Goal: Check status: Check status

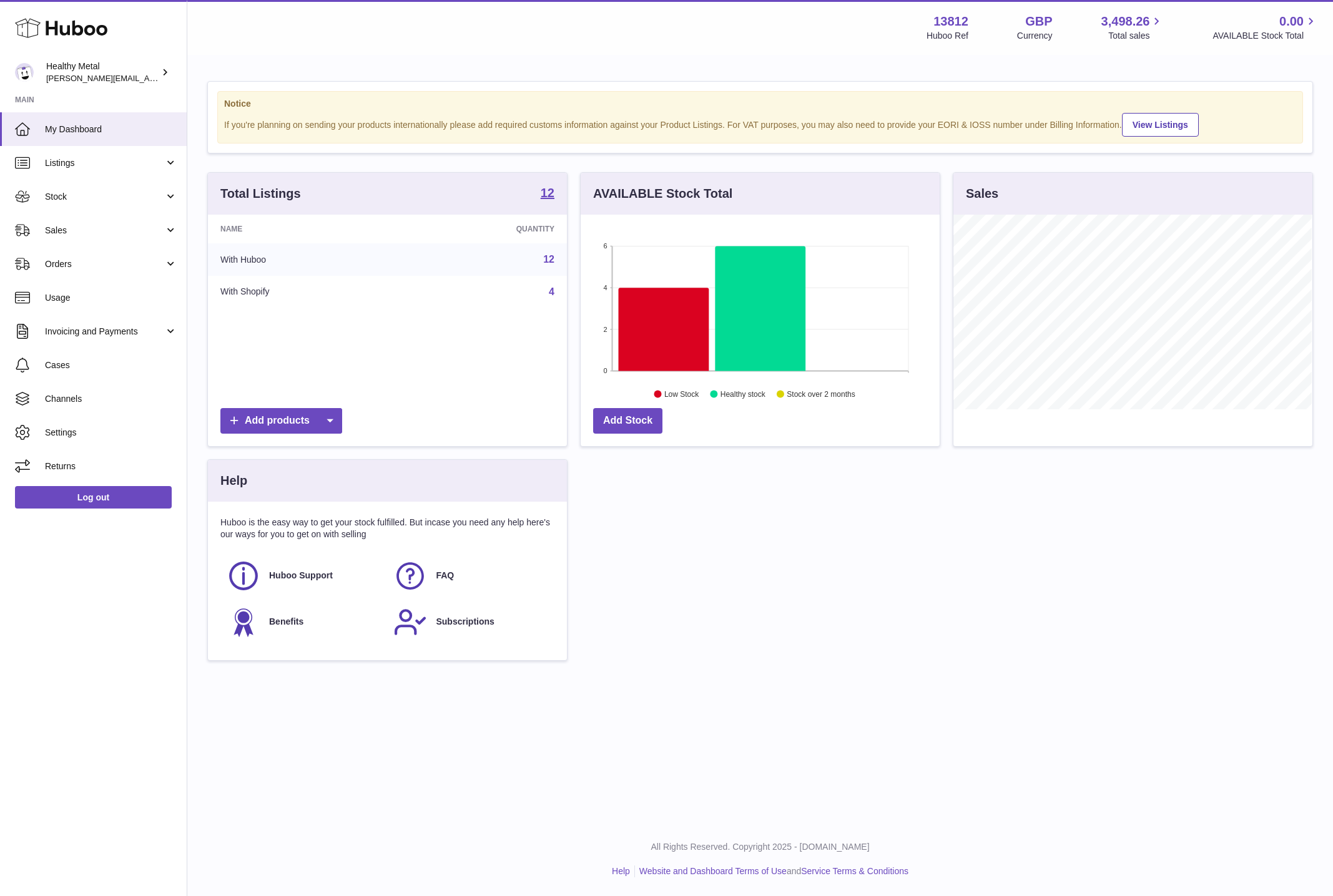
scroll to position [194, 358]
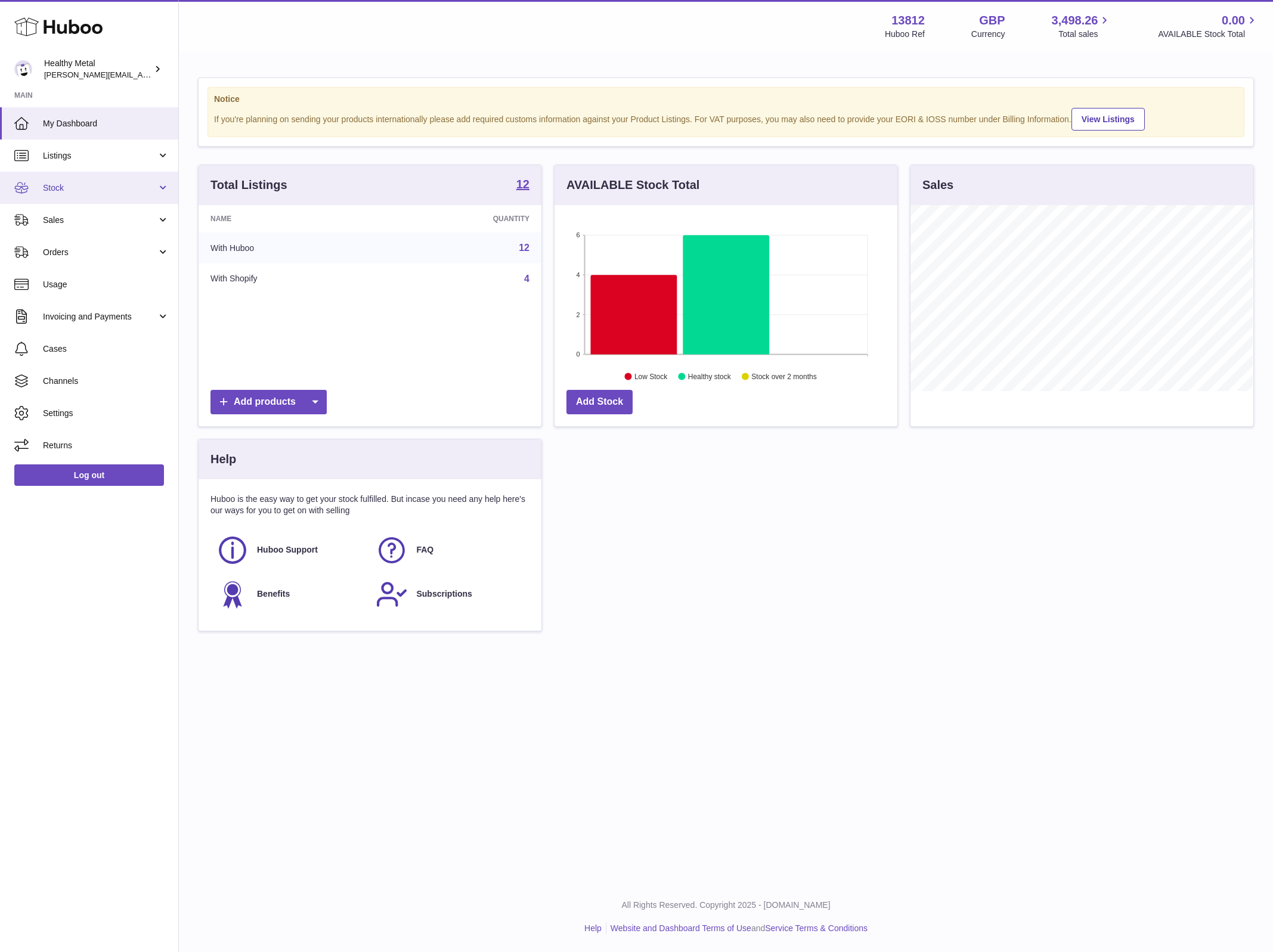
click at [85, 178] on link "Stock" at bounding box center [89, 188] width 178 height 32
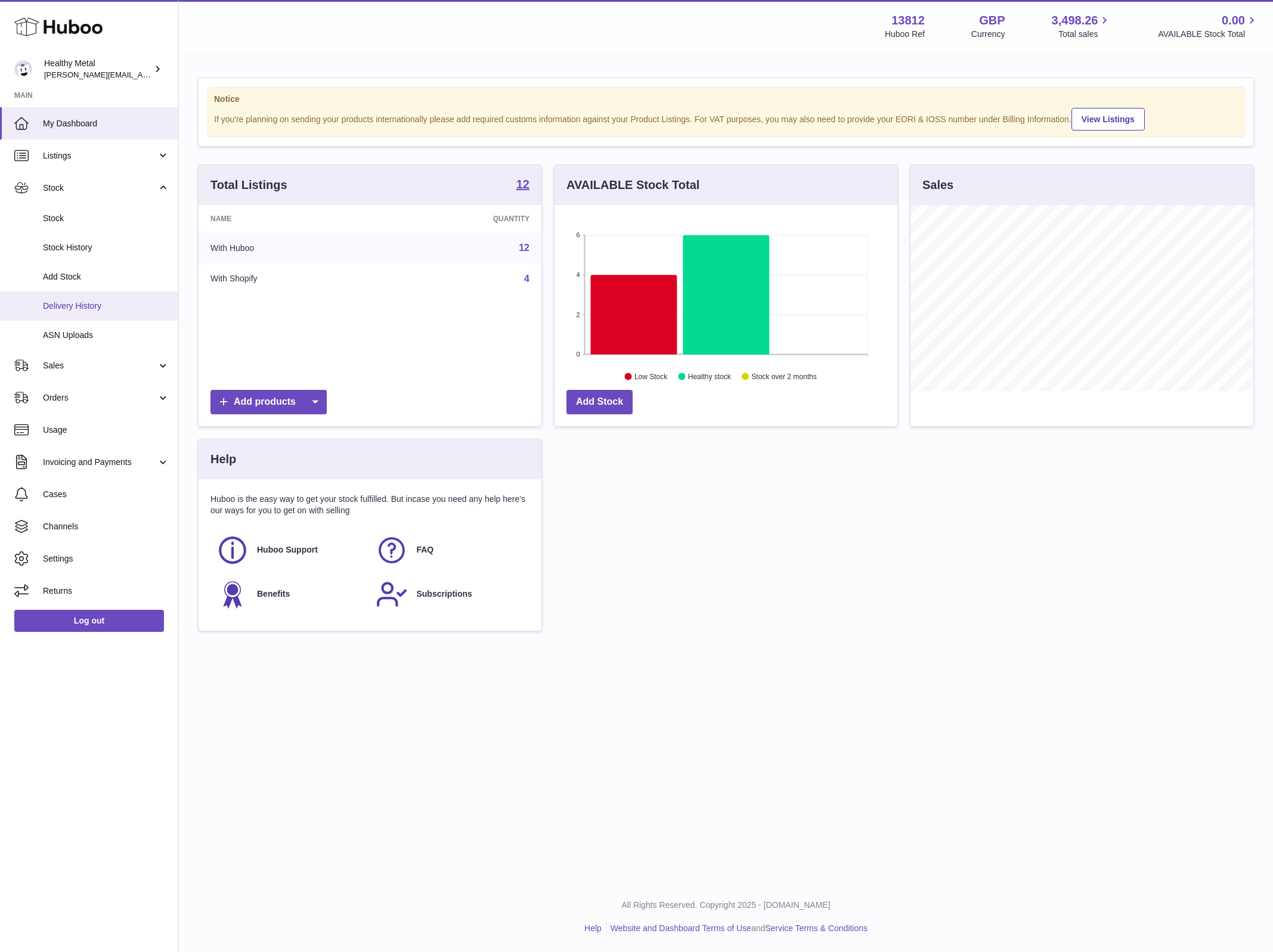
click at [74, 304] on span "Delivery History" at bounding box center [106, 306] width 127 height 11
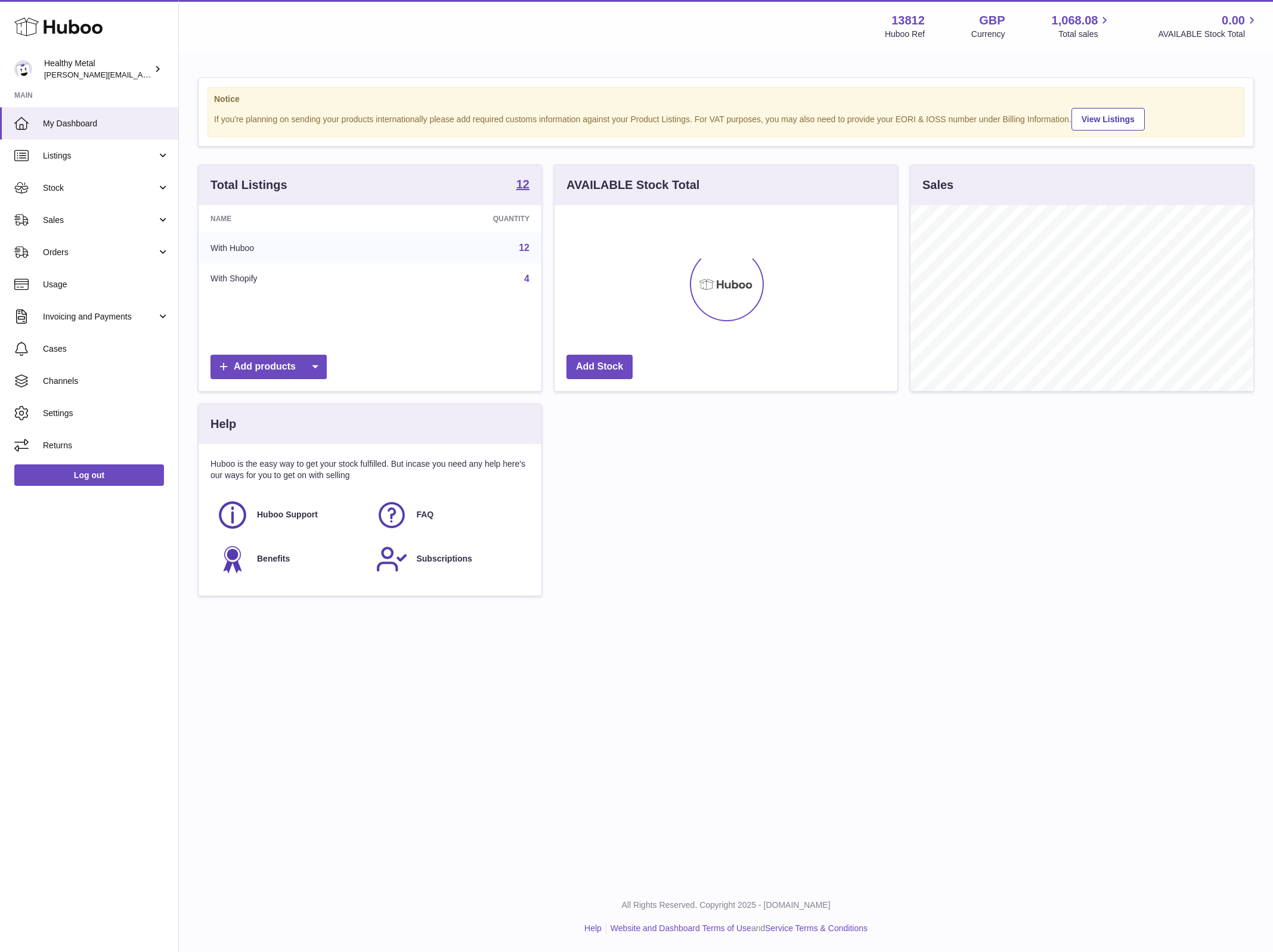
scroll to position [186, 342]
click at [109, 188] on span "Stock" at bounding box center [100, 188] width 114 height 11
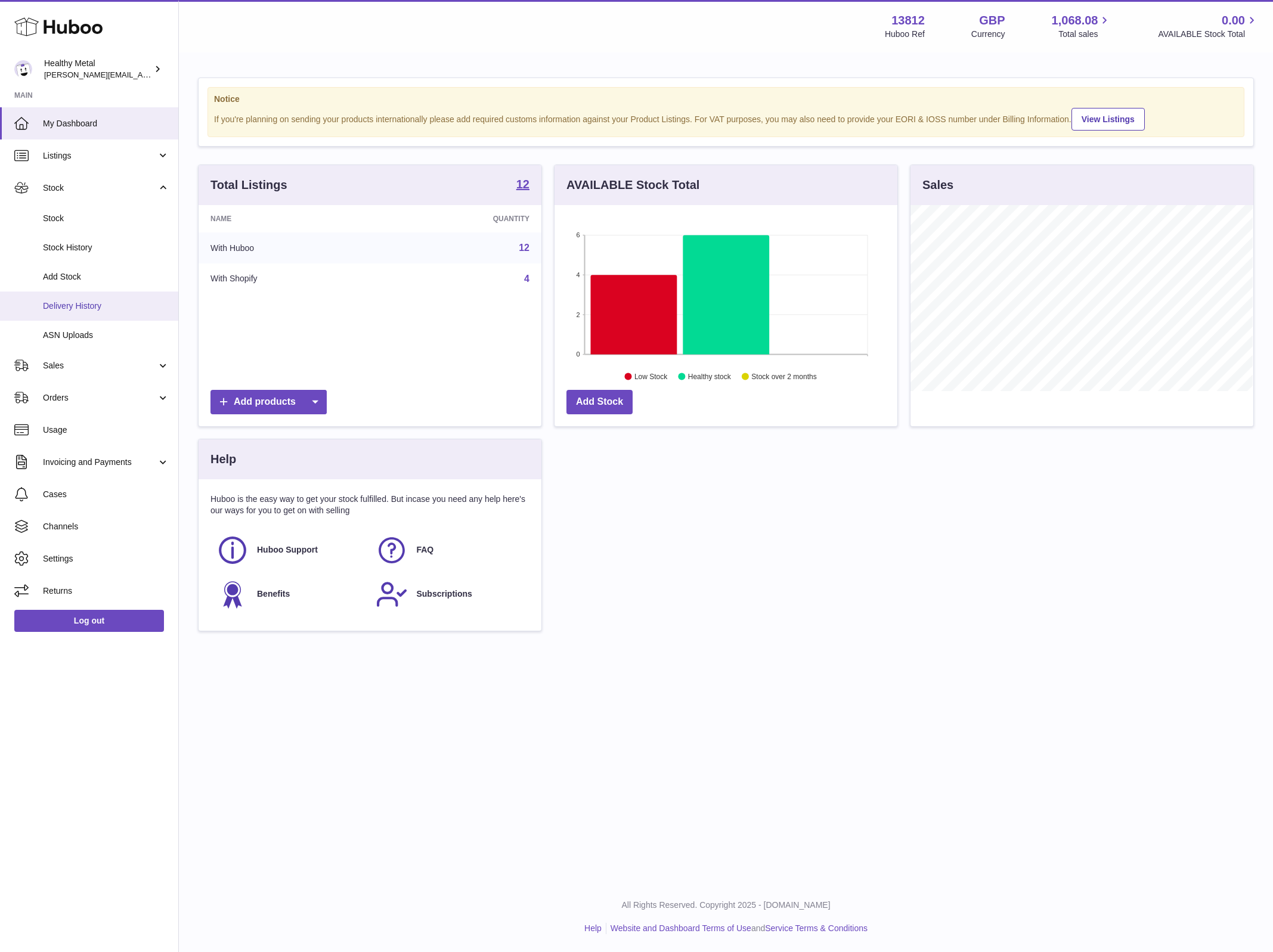
click at [70, 310] on span "Delivery History" at bounding box center [106, 306] width 127 height 11
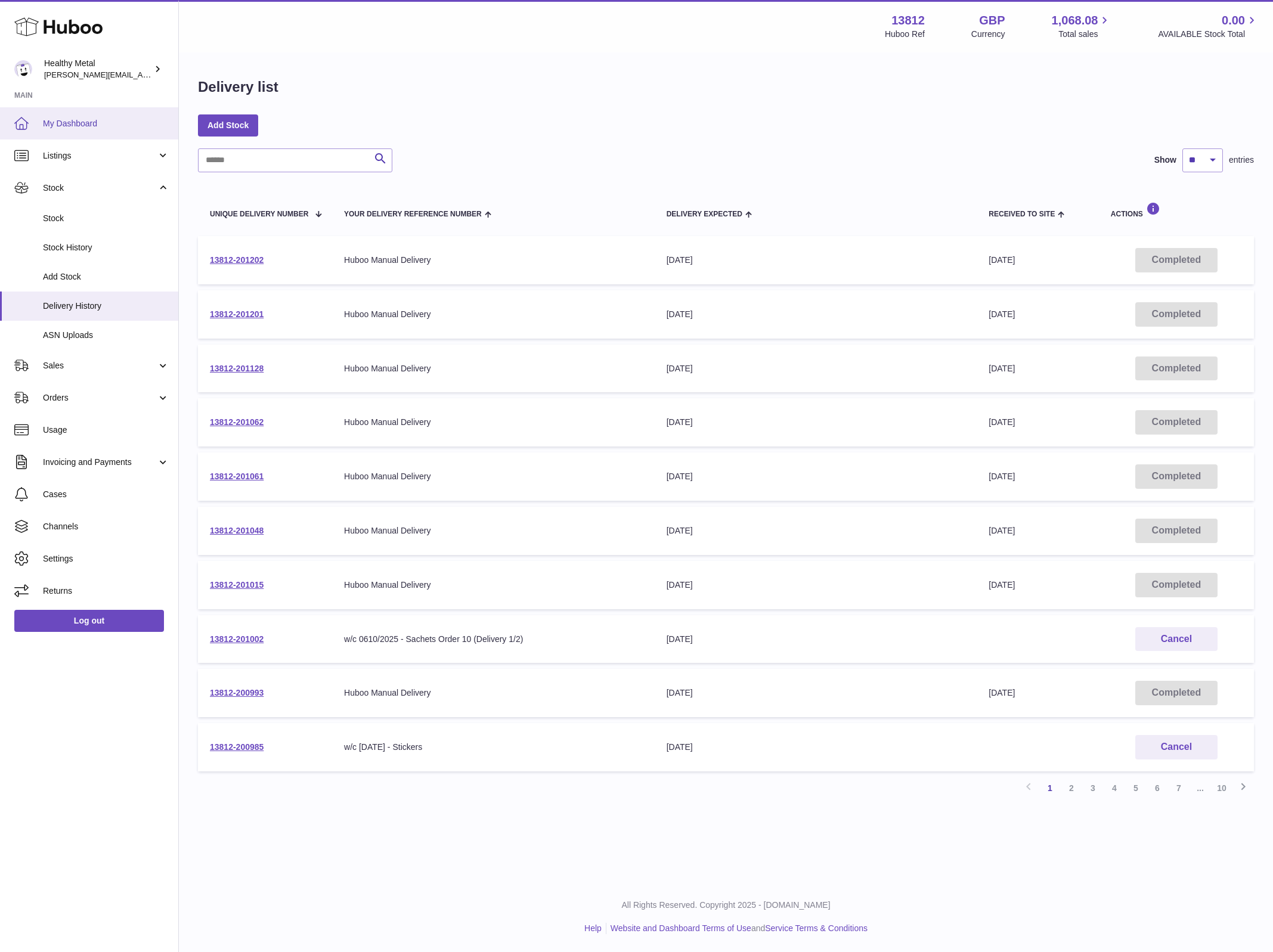
click at [63, 120] on span "My Dashboard" at bounding box center [106, 124] width 127 height 11
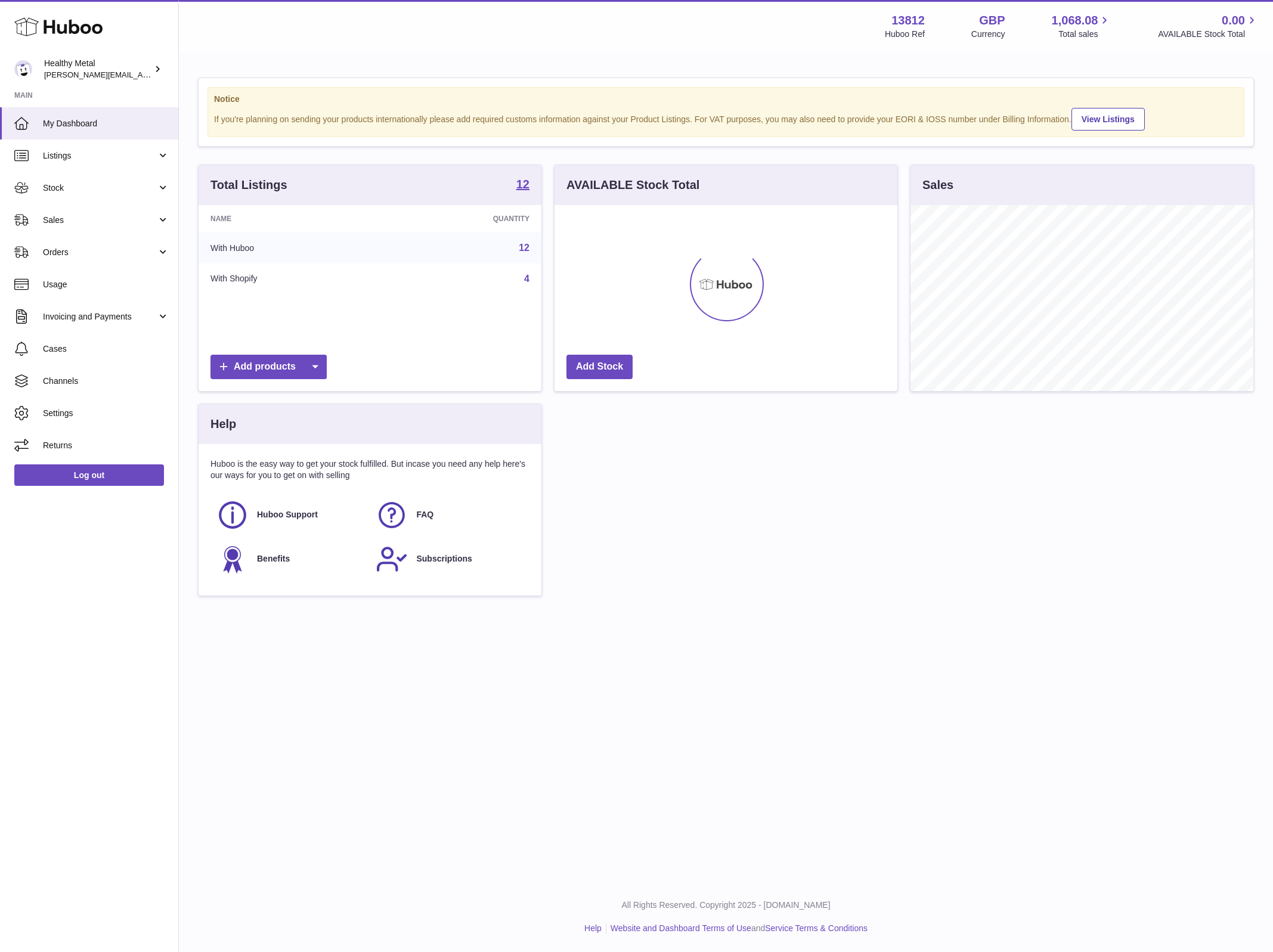
scroll to position [186, 342]
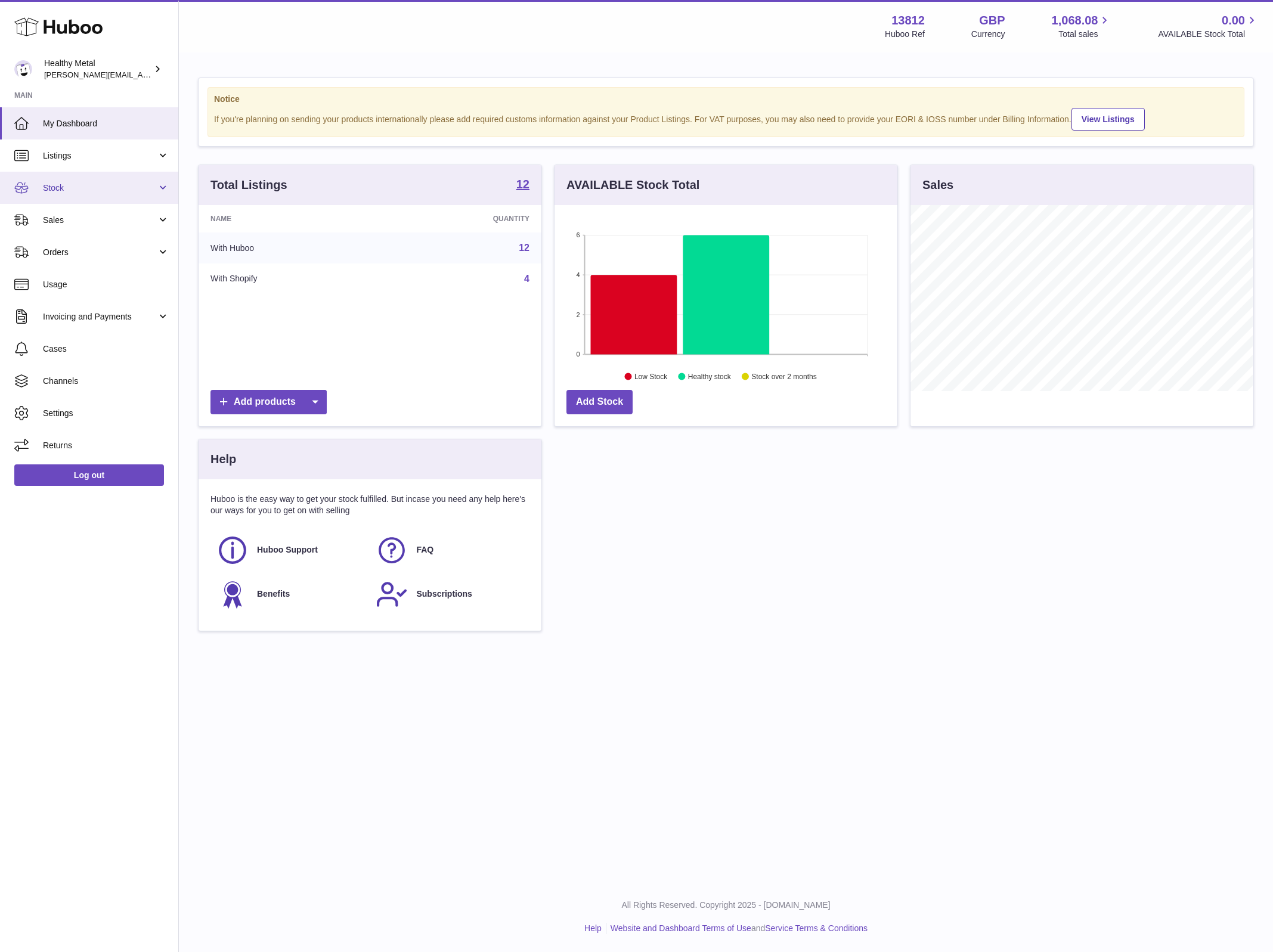
click at [77, 191] on span "Stock" at bounding box center [100, 188] width 114 height 11
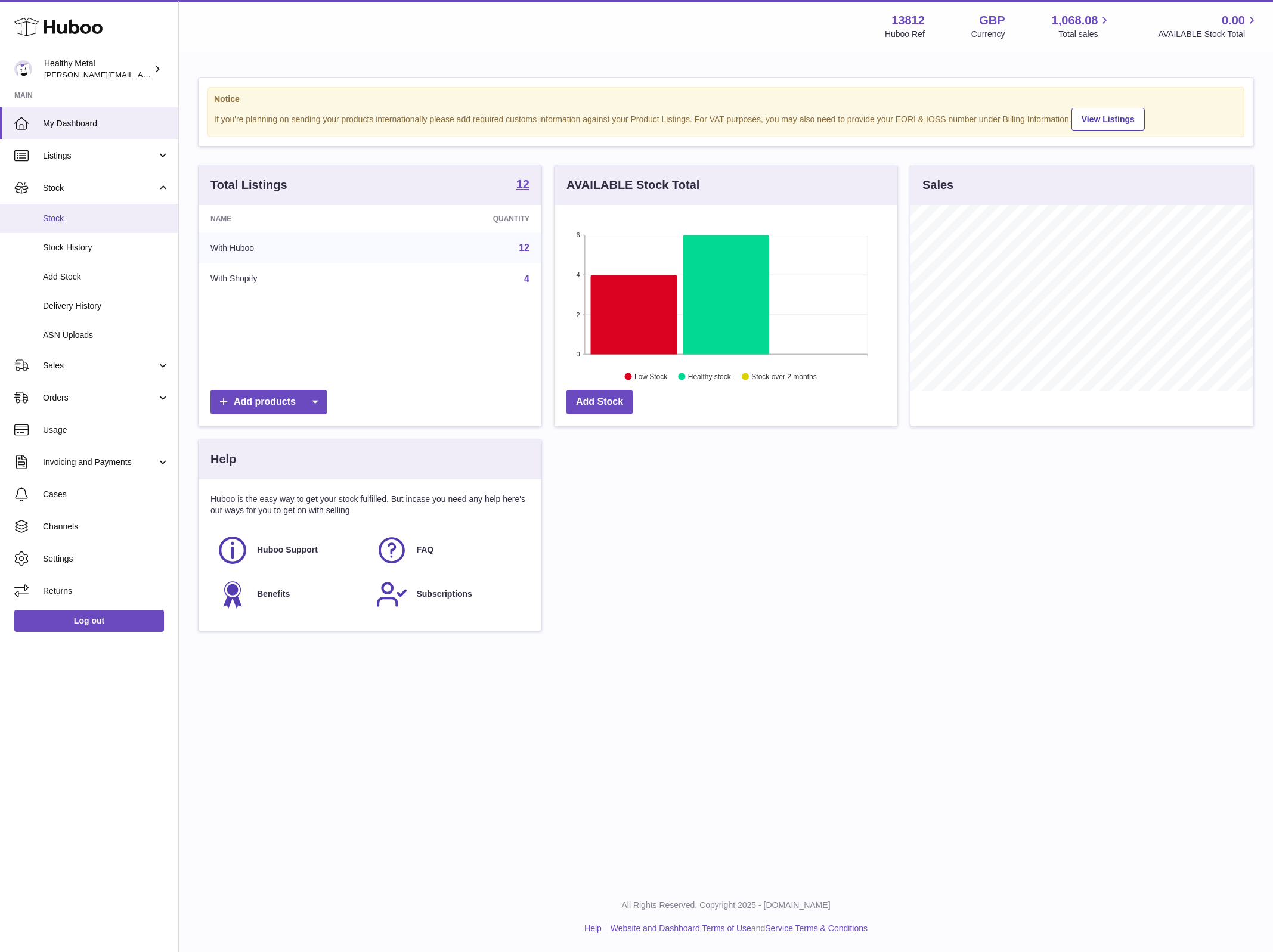
click at [81, 221] on span "Stock" at bounding box center [106, 218] width 127 height 11
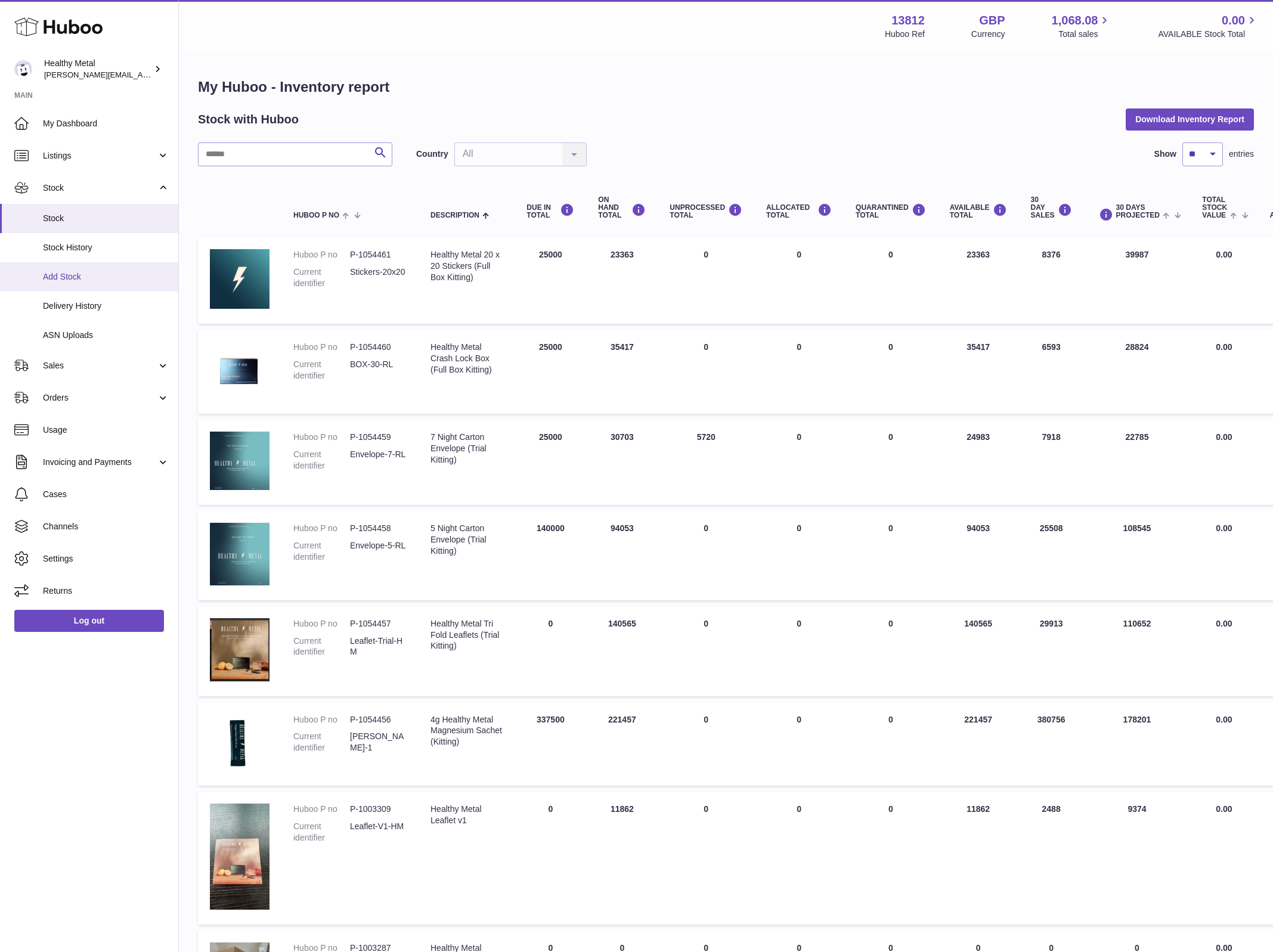
click at [117, 288] on link "Add Stock" at bounding box center [89, 277] width 178 height 29
click at [101, 303] on span "Delivery History" at bounding box center [106, 306] width 127 height 11
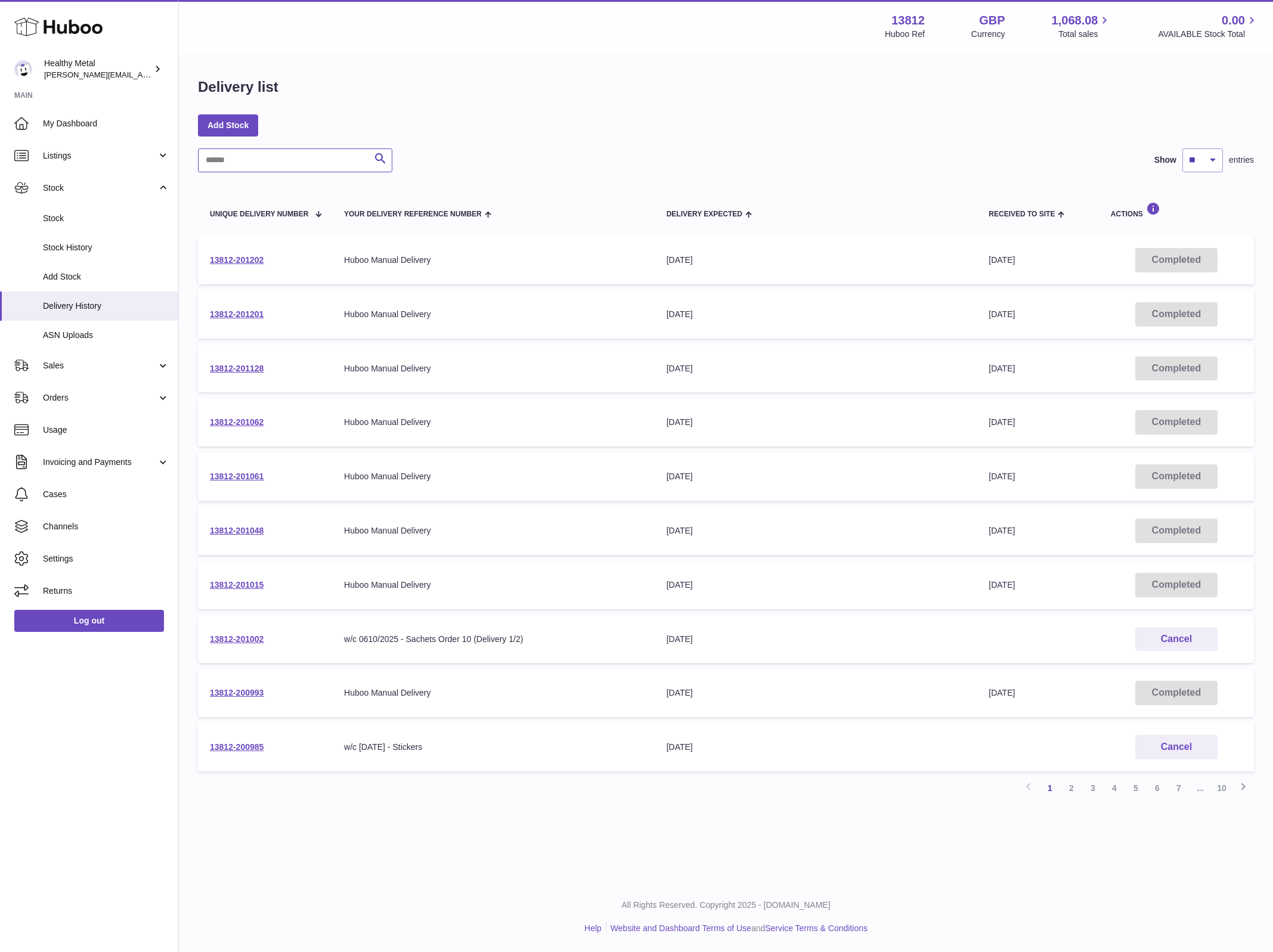
click at [271, 166] on input "text" at bounding box center [295, 160] width 195 height 24
type input "****"
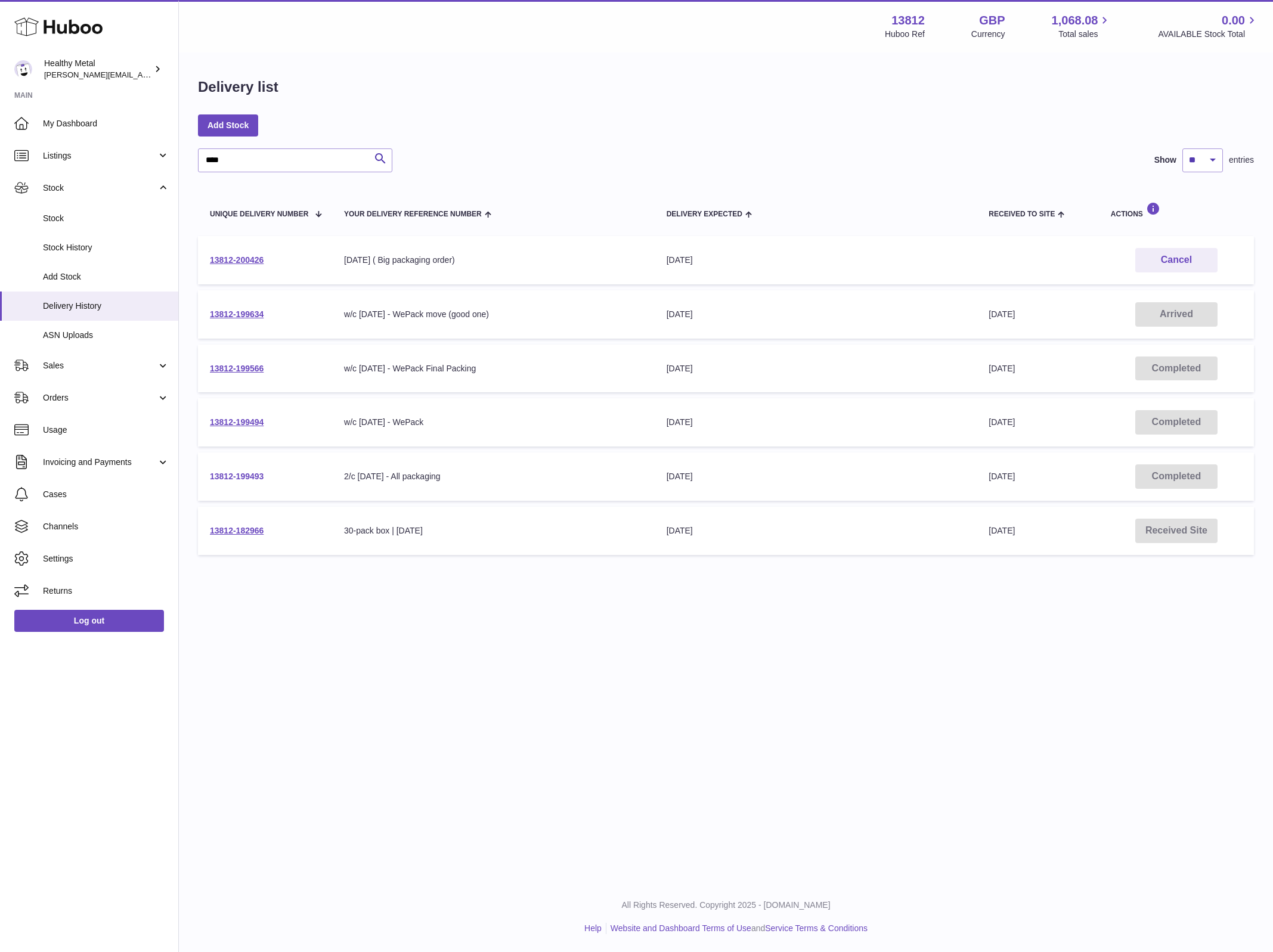
click at [236, 473] on link "13812-199493" at bounding box center [237, 476] width 54 height 10
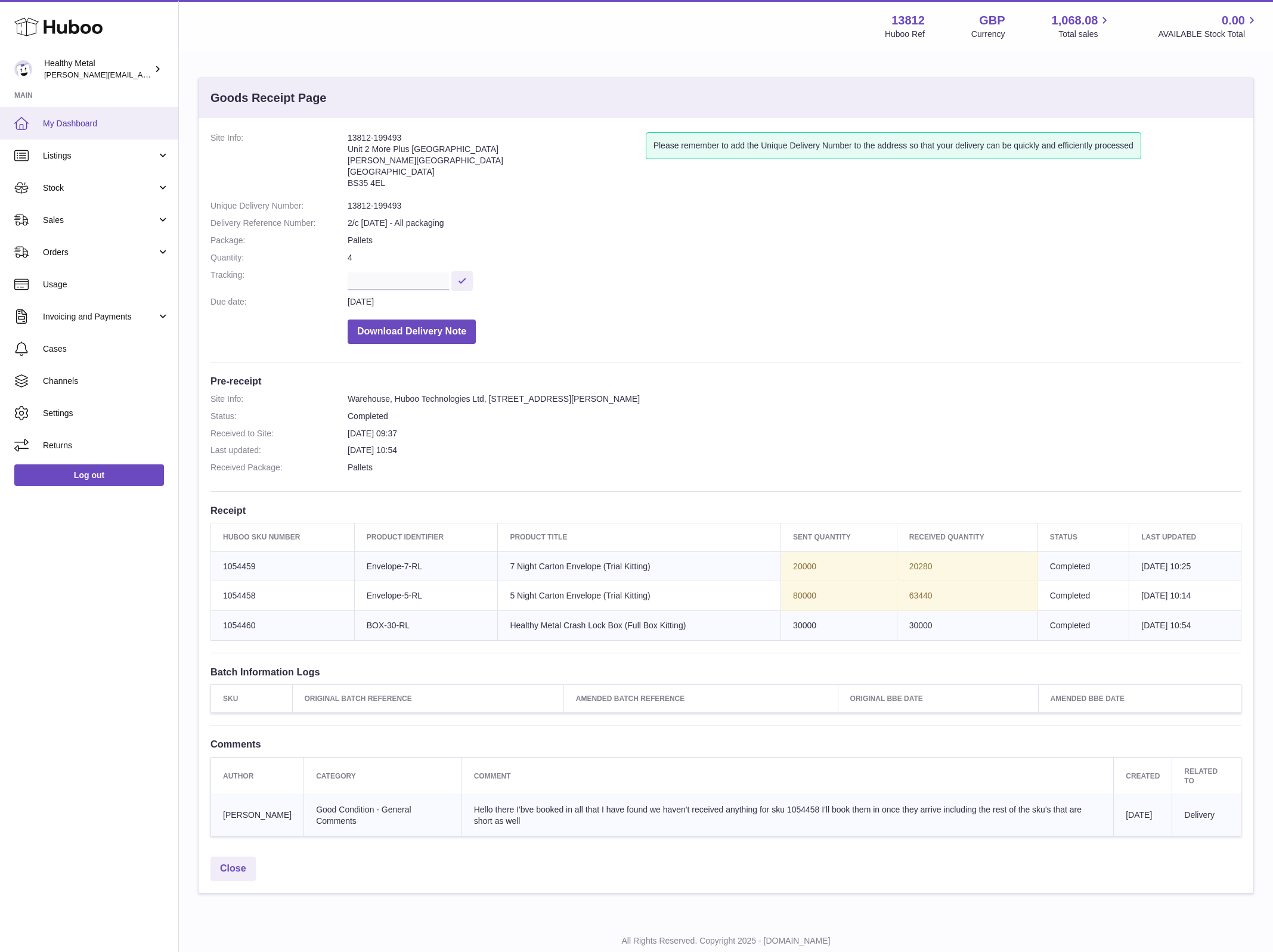
click at [92, 127] on span "My Dashboard" at bounding box center [106, 124] width 127 height 11
click at [105, 123] on span "My Dashboard" at bounding box center [106, 124] width 127 height 11
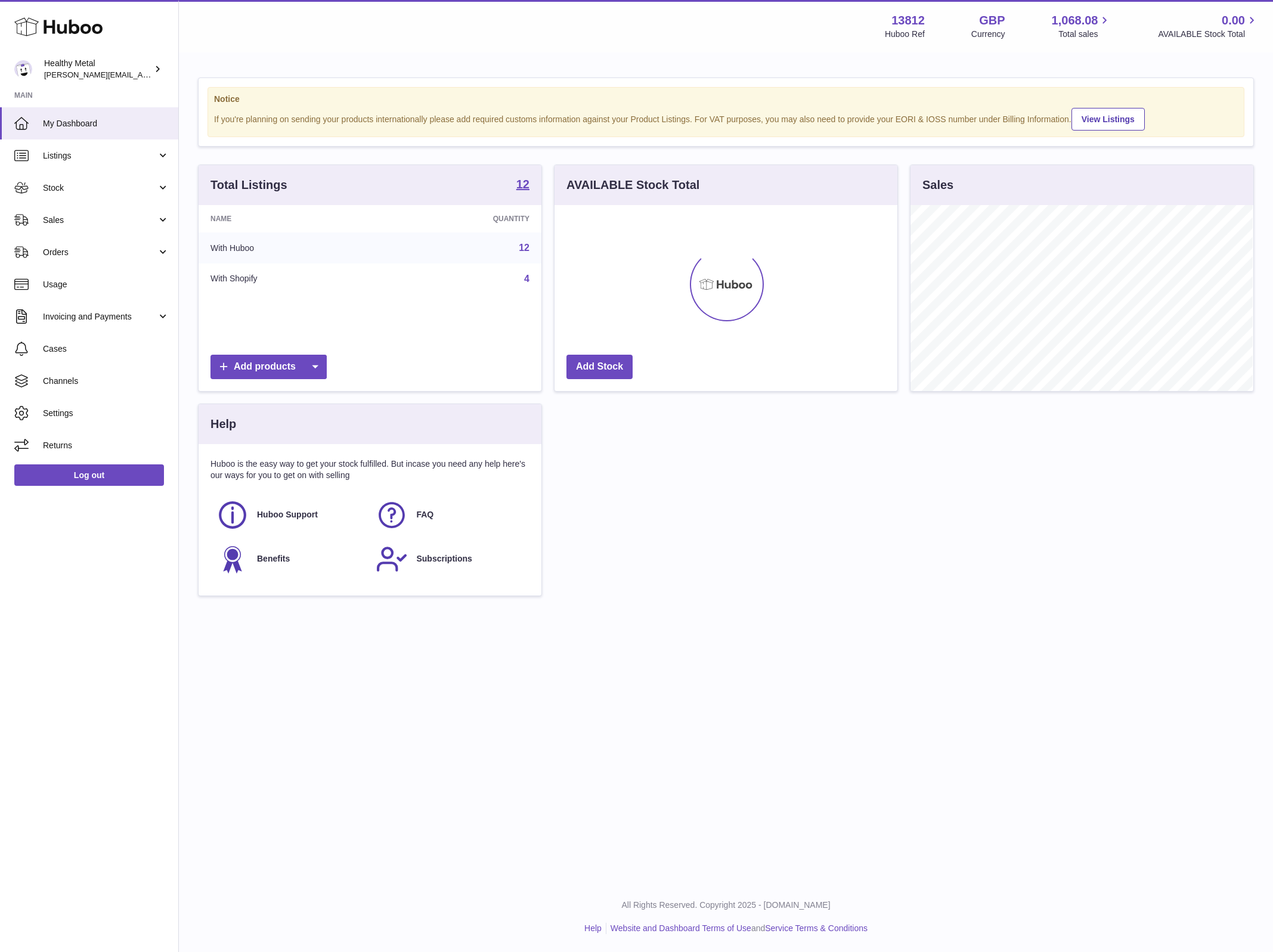
scroll to position [186, 342]
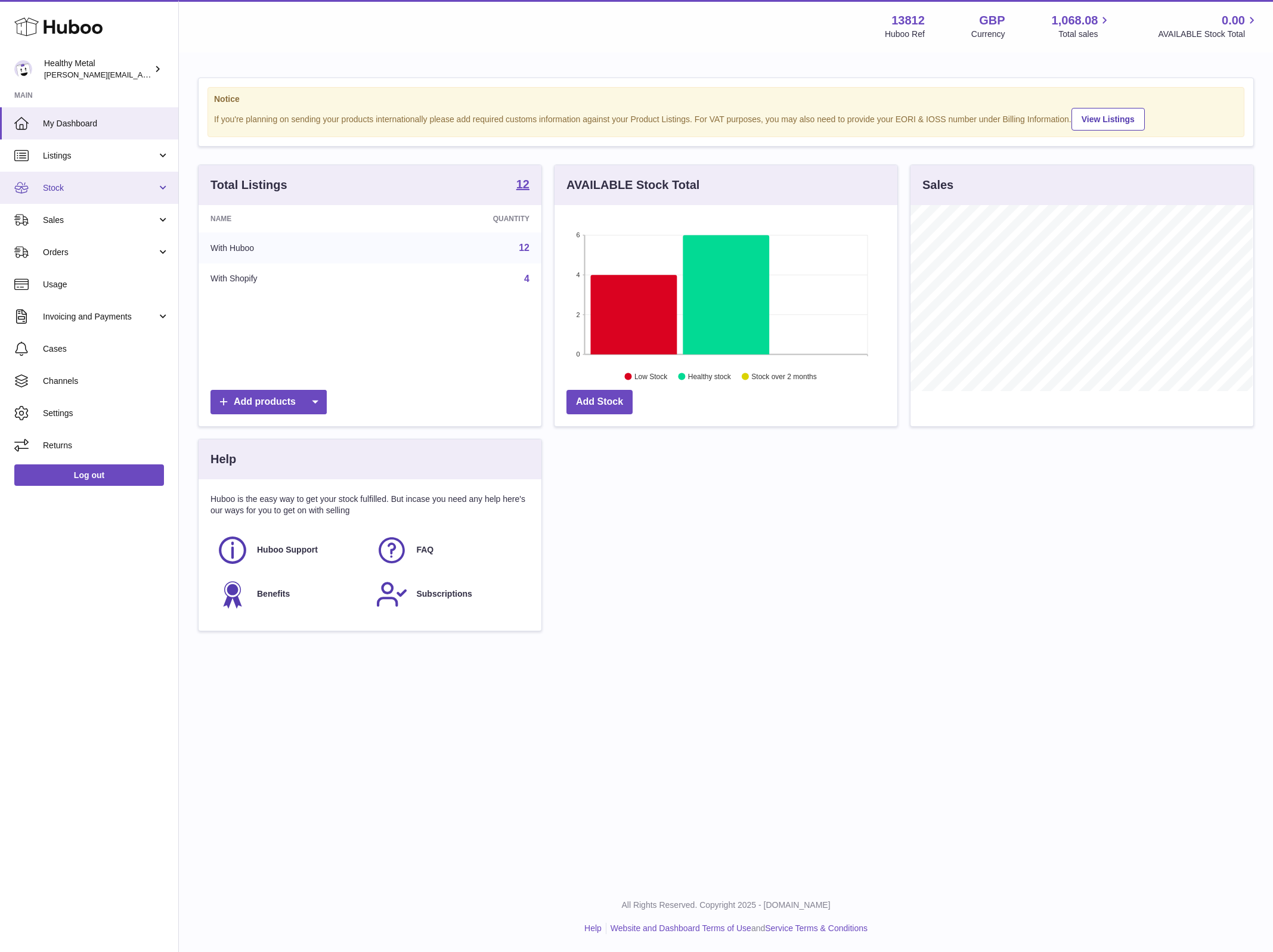
click at [97, 189] on span "Stock" at bounding box center [100, 188] width 114 height 11
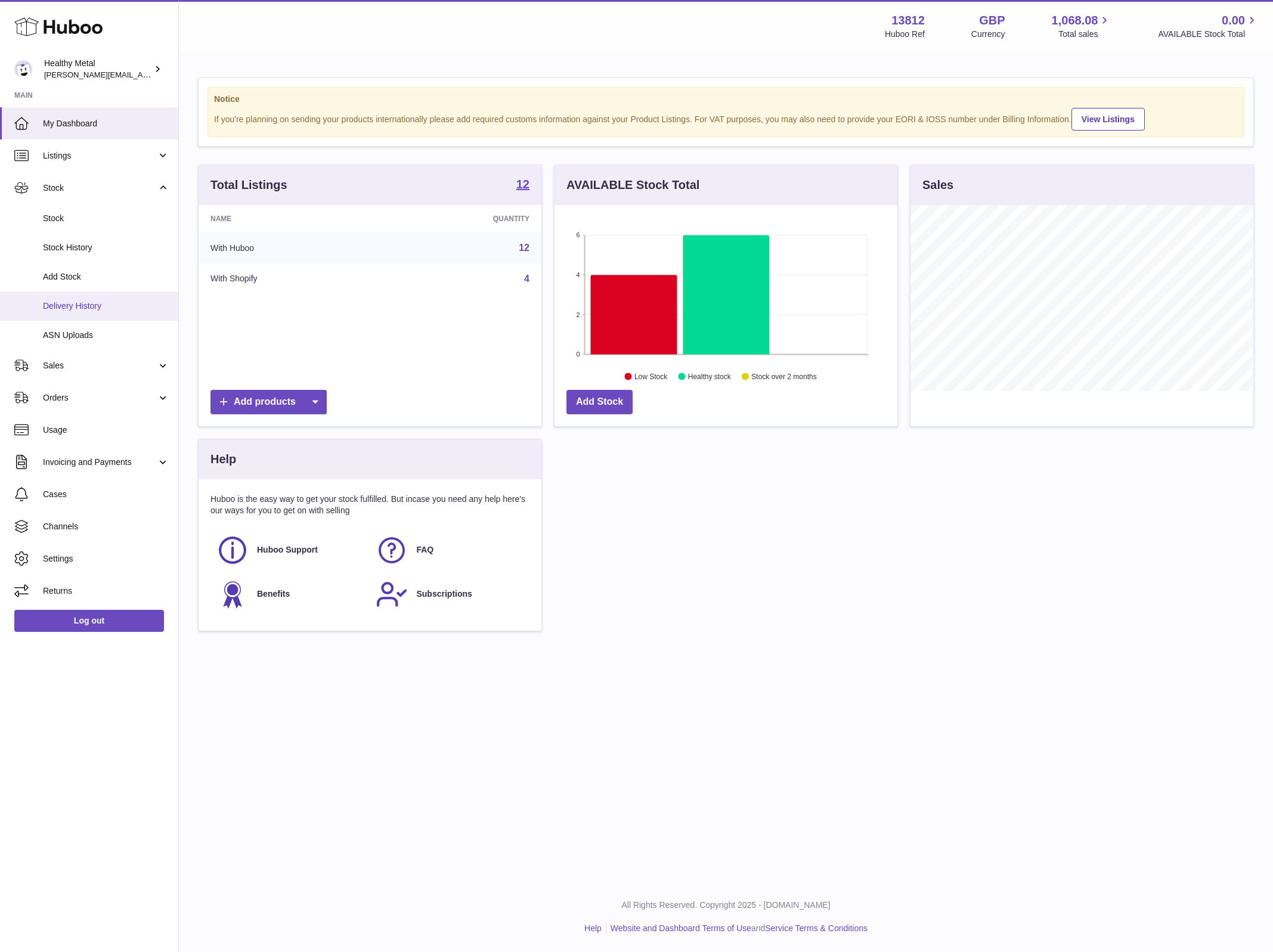
click at [75, 310] on span "Delivery History" at bounding box center [106, 306] width 127 height 11
